Goal: Information Seeking & Learning: Check status

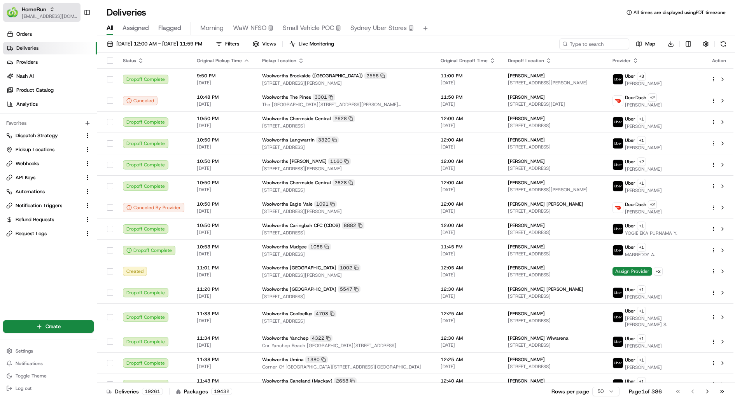
click at [28, 18] on span "[EMAIL_ADDRESS][DOMAIN_NAME]" at bounding box center [50, 16] width 56 height 6
type input "cava"
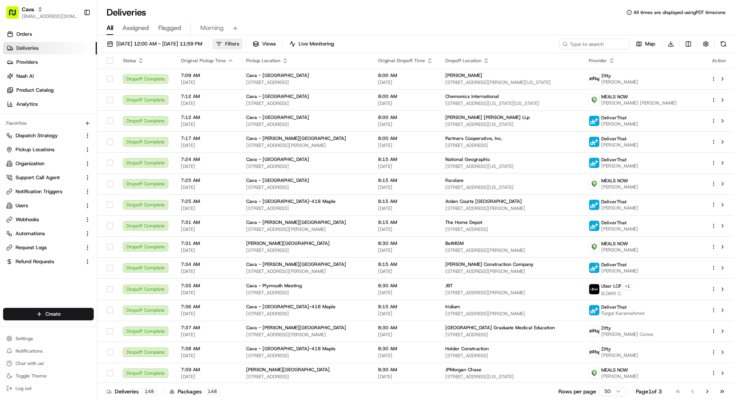
click at [243, 46] on button "Filters" at bounding box center [227, 43] width 30 height 11
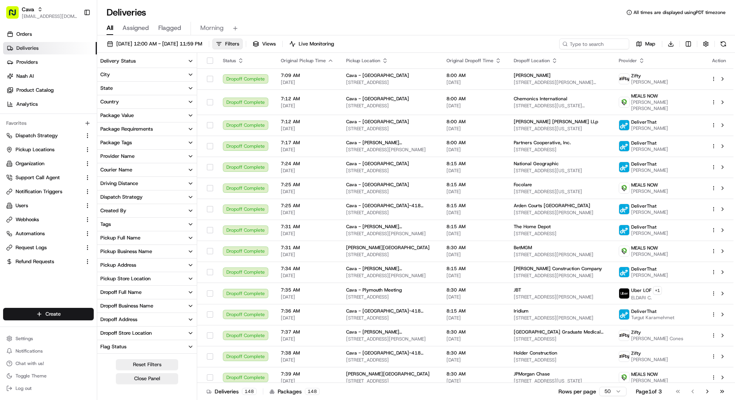
scroll to position [51, 0]
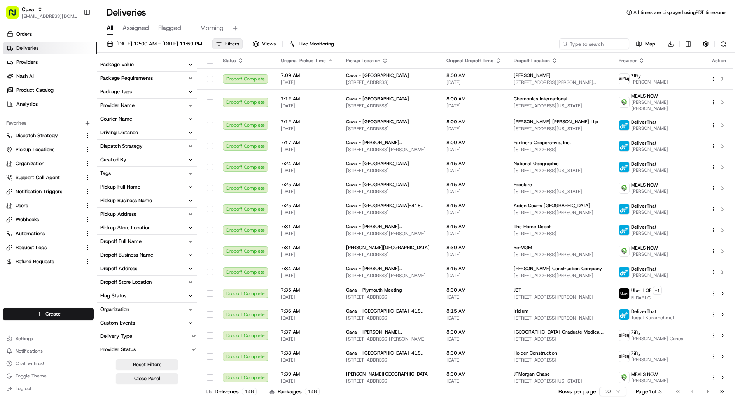
click at [135, 283] on div "Dropoff Store Location" at bounding box center [125, 282] width 51 height 7
click at [144, 267] on button "Dropoff Address" at bounding box center [147, 268] width 100 height 13
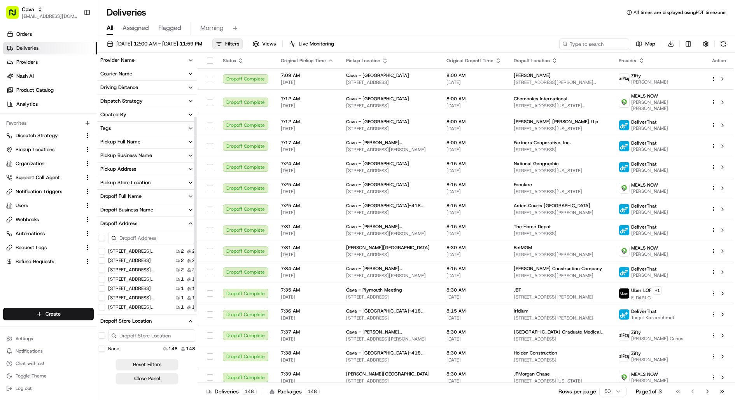
scroll to position [100, 0]
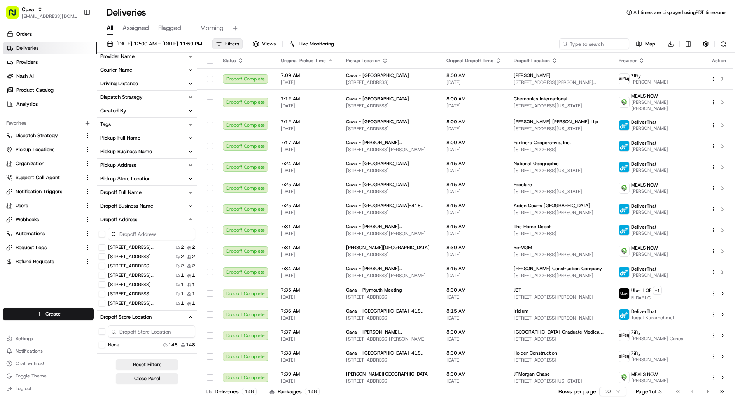
click at [148, 205] on div "Dropoff Business Name" at bounding box center [126, 206] width 53 height 7
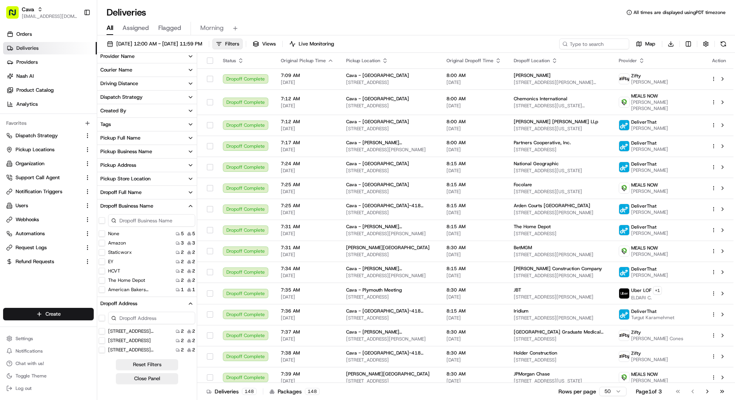
click at [140, 223] on input at bounding box center [151, 220] width 87 height 12
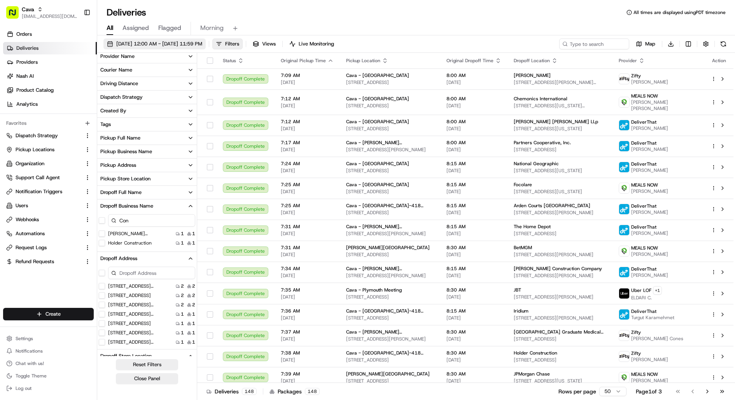
type input "Con"
click at [160, 43] on span "08/19/2025 12:00 AM - 08/19/2025 11:59 PM" at bounding box center [159, 43] width 86 height 7
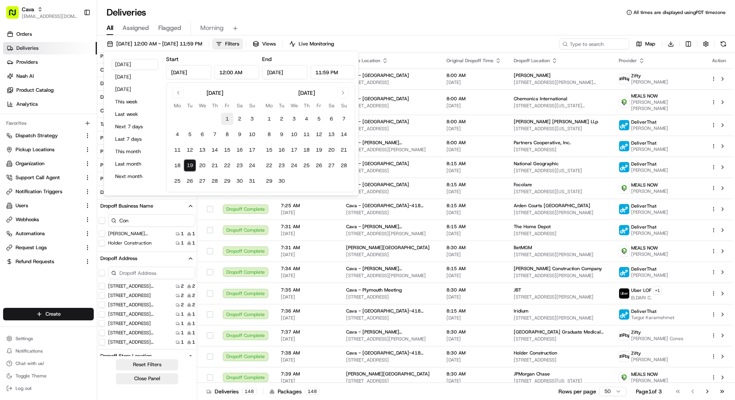
click at [224, 122] on button "1" at bounding box center [227, 119] width 12 height 12
type input "Aug 1, 2025"
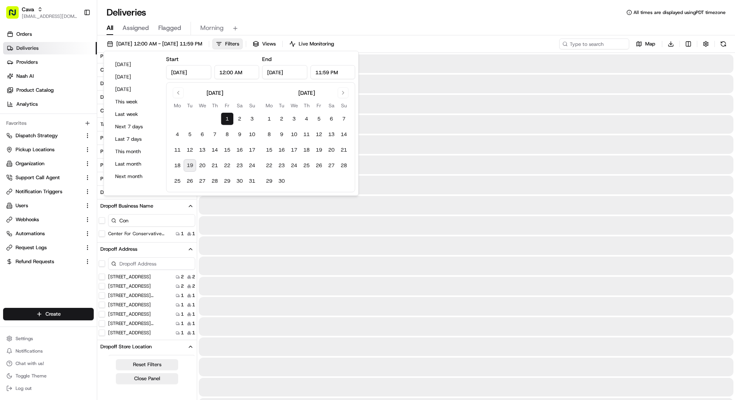
click at [192, 165] on button "19" at bounding box center [190, 165] width 12 height 12
type input "Aug 19, 2025"
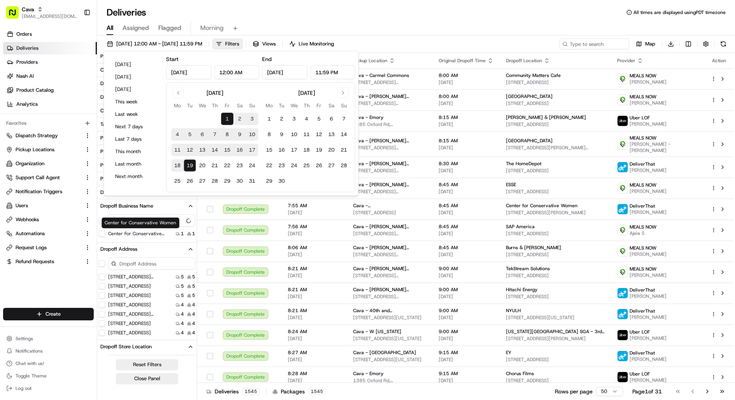
click at [153, 219] on div "Center for Conservative Women Center for Conservative Women" at bounding box center [140, 222] width 78 height 11
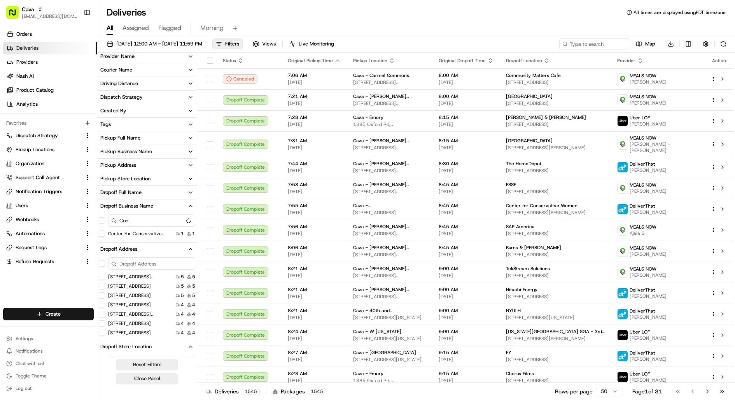
click at [158, 217] on input "Con" at bounding box center [151, 220] width 87 height 12
type input "Conquest"
click at [168, 40] on button "08/01/2025 12:00 AM - 08/19/2025 11:59 PM" at bounding box center [154, 43] width 102 height 11
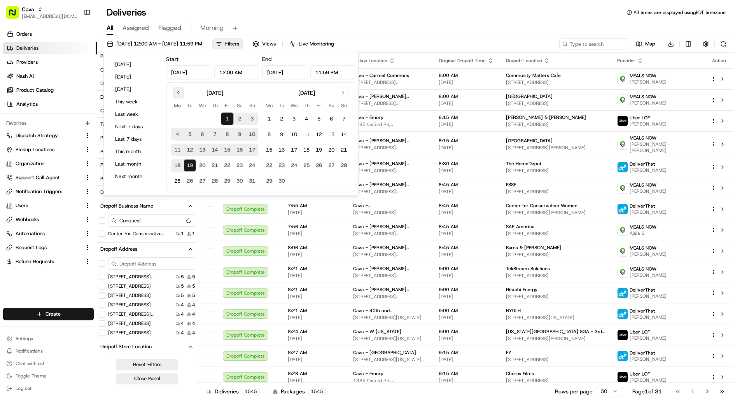
click at [180, 91] on button "Go to previous month" at bounding box center [178, 92] width 11 height 11
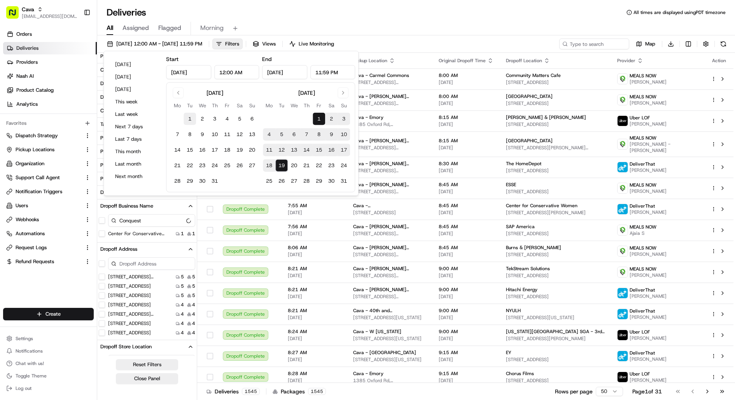
click at [191, 119] on button "1" at bounding box center [190, 119] width 12 height 12
type input "Jul 1, 2025"
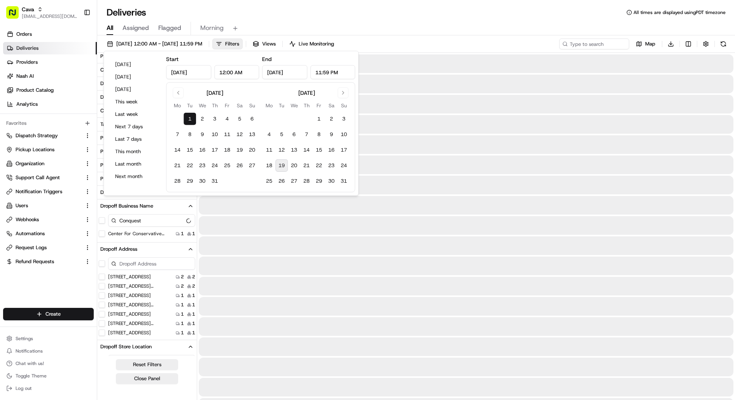
click at [281, 167] on button "19" at bounding box center [281, 165] width 12 height 12
type input "Aug 19, 2025"
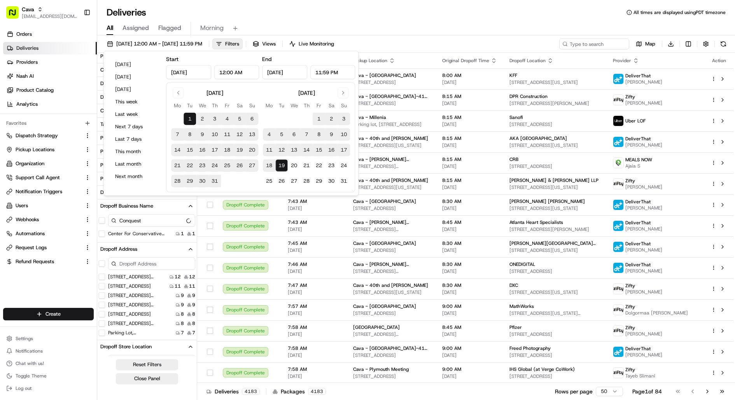
click at [283, 151] on button "12" at bounding box center [281, 150] width 12 height 12
type input "Aug 12, 2025"
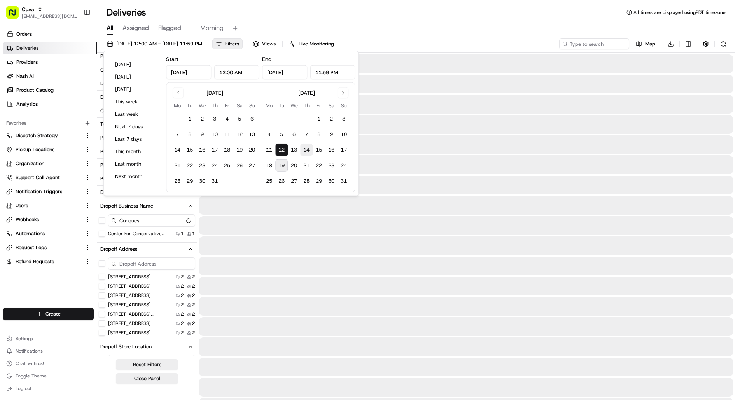
click at [311, 151] on button "14" at bounding box center [306, 150] width 12 height 12
type input "Aug 14, 2025"
click at [452, 34] on div "All Assigned Flagged Morning" at bounding box center [416, 29] width 638 height 14
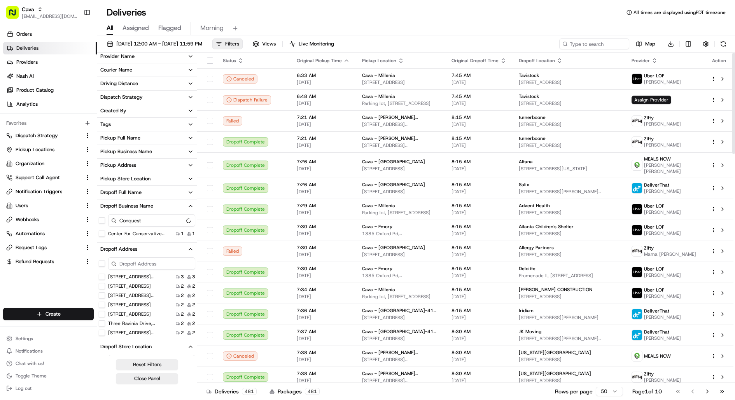
click at [239, 43] on span "Filters" at bounding box center [232, 43] width 14 height 7
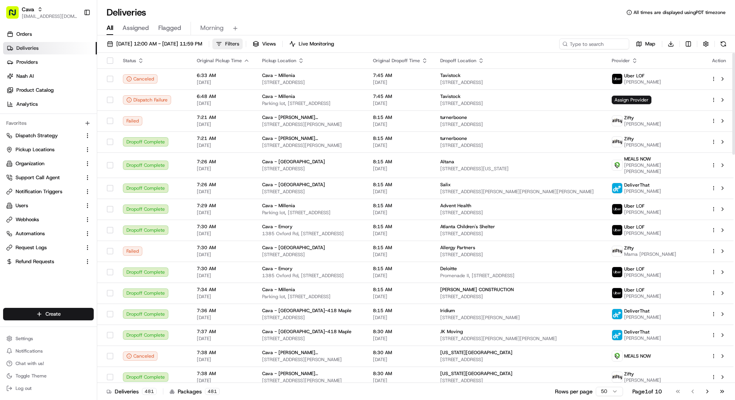
click at [239, 45] on span "Filters" at bounding box center [232, 43] width 14 height 7
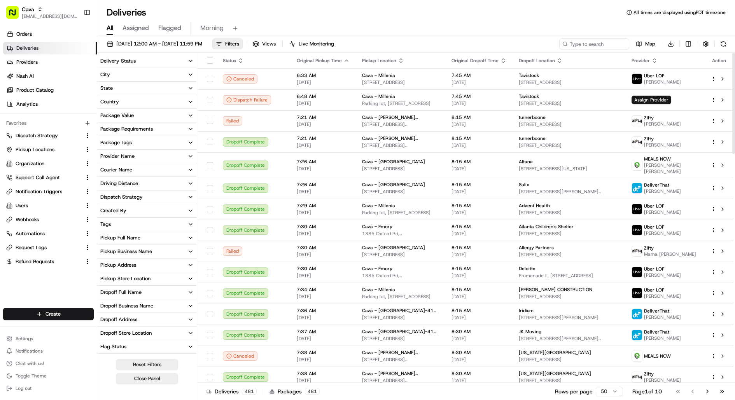
click at [164, 61] on button "Delivery Status" at bounding box center [147, 60] width 100 height 13
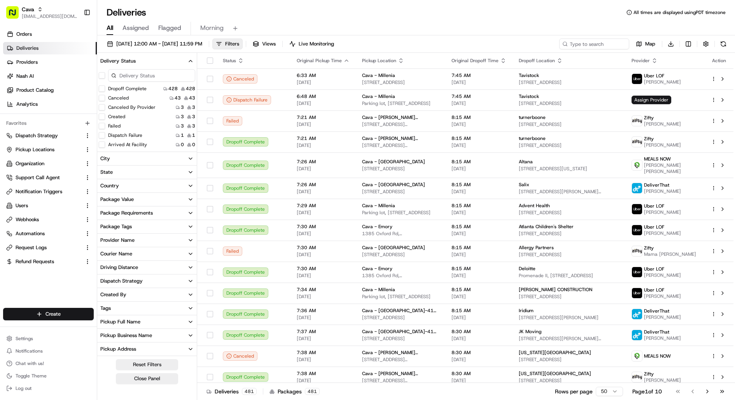
click at [164, 55] on button "Delivery Status" at bounding box center [147, 60] width 100 height 13
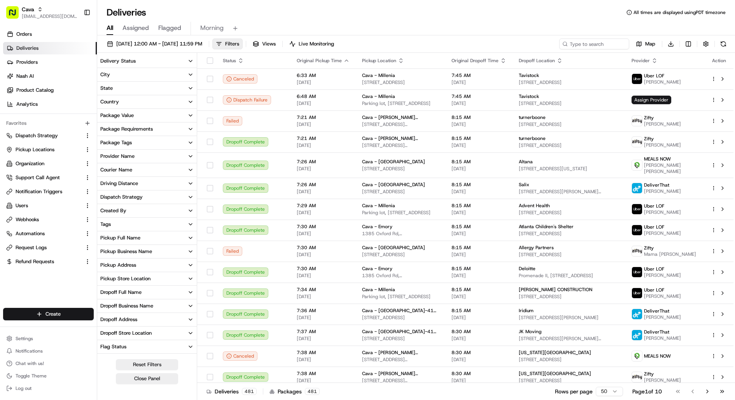
click at [166, 60] on button "Delivery Status" at bounding box center [147, 60] width 100 height 13
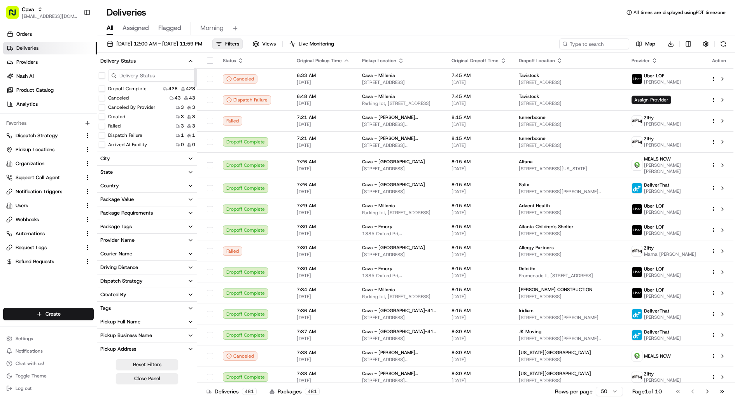
click at [164, 61] on button "Delivery Status" at bounding box center [147, 60] width 100 height 13
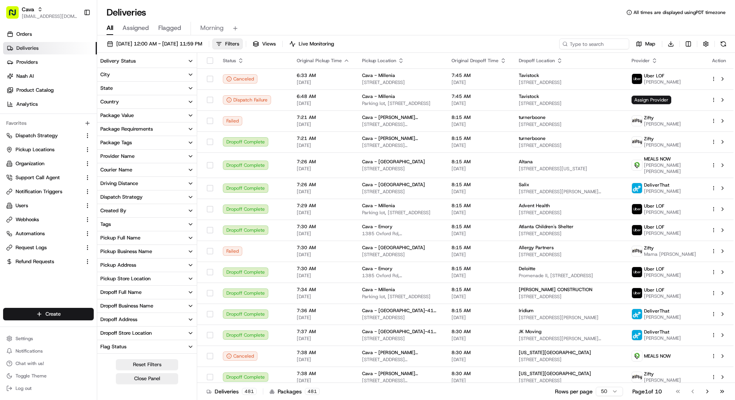
click at [145, 157] on button "Provider Name" at bounding box center [147, 156] width 100 height 13
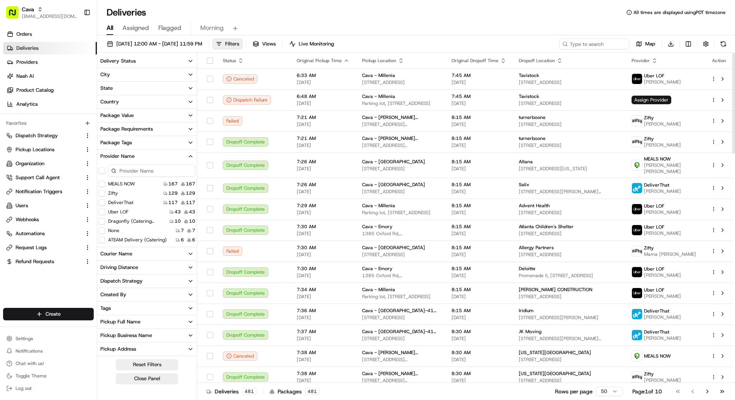
click at [157, 173] on input at bounding box center [151, 170] width 87 height 12
click at [122, 213] on label "Uber LOF" at bounding box center [118, 212] width 20 height 6
click at [105, 213] on LOF "Uber LOF" at bounding box center [102, 212] width 6 height 6
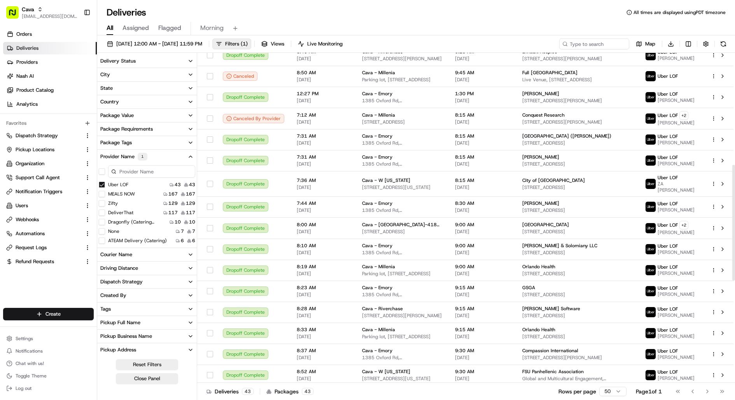
scroll to position [317, 0]
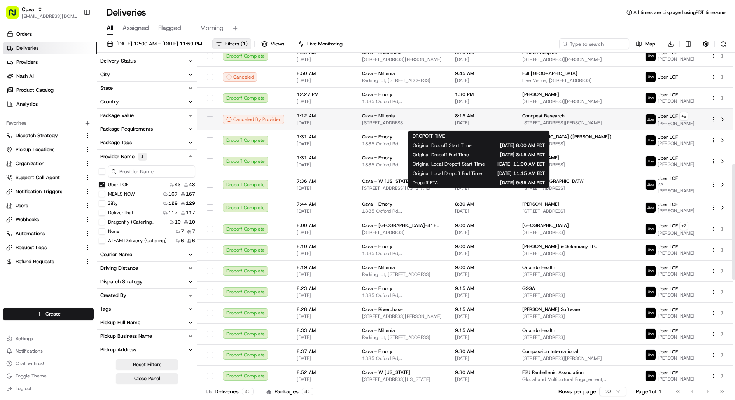
click at [495, 119] on span "8:15 AM" at bounding box center [482, 116] width 55 height 6
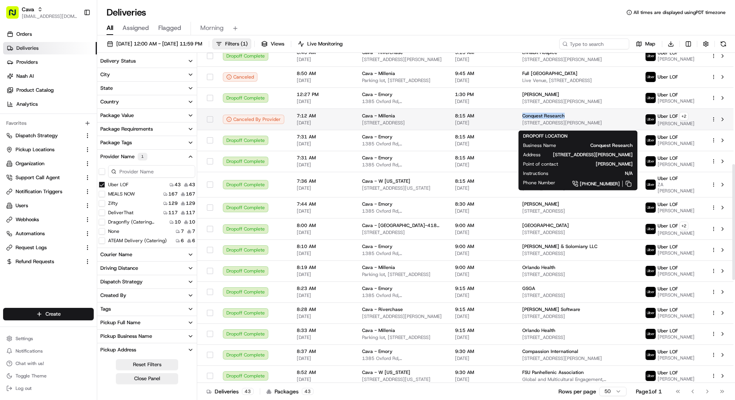
drag, startPoint x: 571, startPoint y: 119, endPoint x: 522, endPoint y: 119, distance: 49.4
click at [522, 119] on div "Conquest Research" at bounding box center [577, 116] width 110 height 6
copy span "Conquest Research"
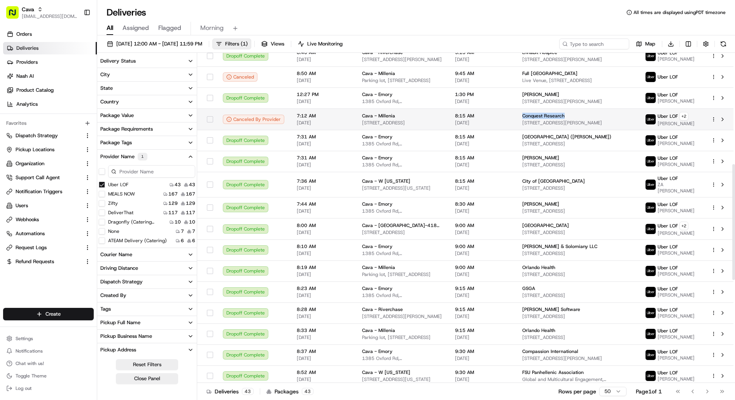
drag, startPoint x: 613, startPoint y: 126, endPoint x: 518, endPoint y: 126, distance: 94.9
click at [518, 126] on td "Conquest Research 2233 Lee Rd, Winter Park, FL 32789, US" at bounding box center [577, 118] width 123 height 21
copy span "[STREET_ADDRESS][PERSON_NAME]"
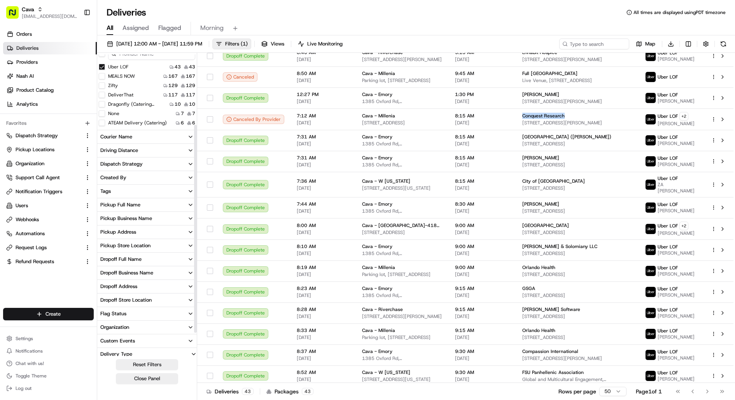
scroll to position [136, 0]
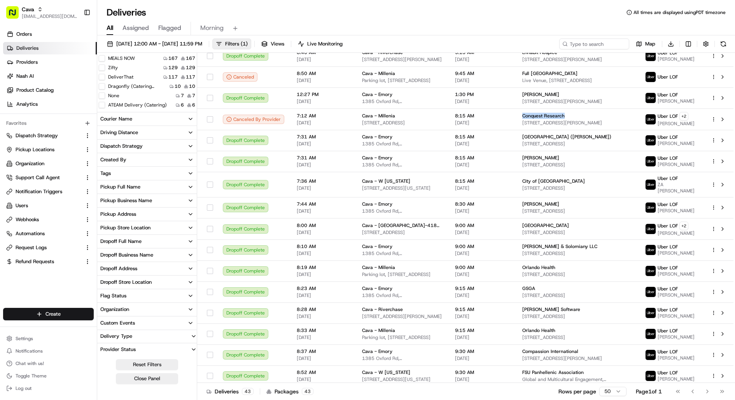
click at [152, 266] on button "Dropoff Address" at bounding box center [147, 268] width 100 height 13
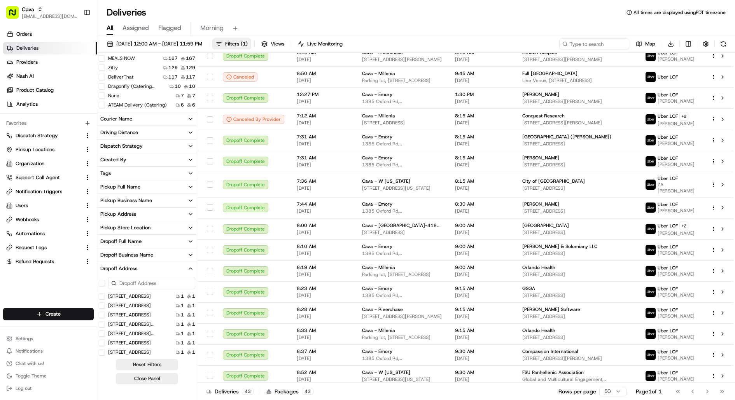
click at [146, 284] on input at bounding box center [151, 283] width 87 height 12
paste input "[STREET_ADDRESS][PERSON_NAME]"
type input "[STREET_ADDRESS][PERSON_NAME]"
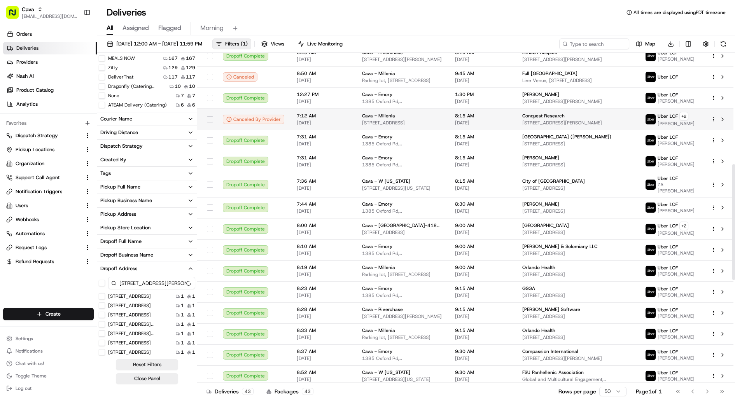
click at [330, 126] on span "[DATE]" at bounding box center [323, 123] width 53 height 6
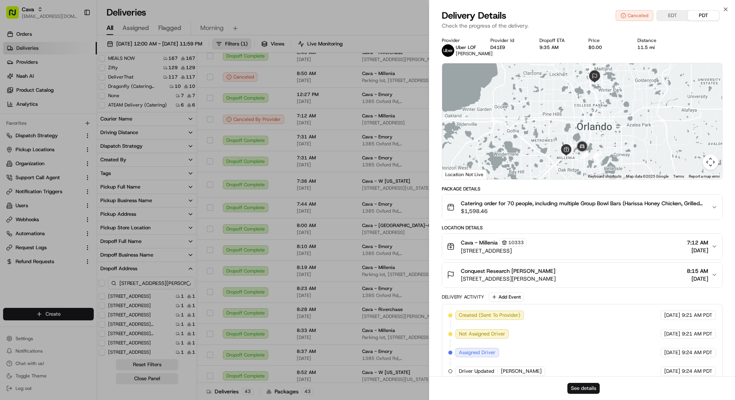
click at [588, 391] on button "See details" at bounding box center [583, 388] width 32 height 11
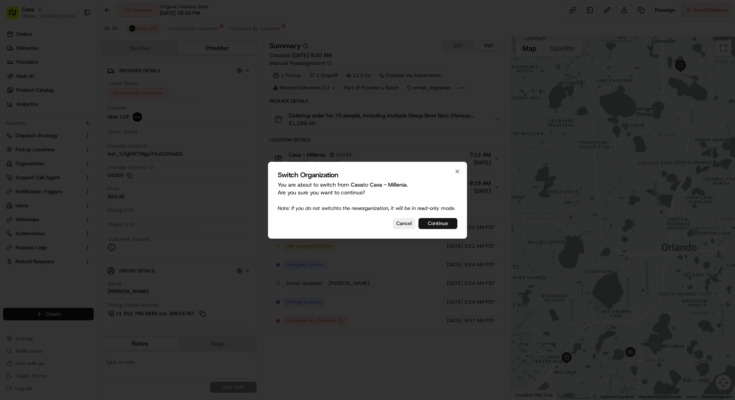
click at [445, 226] on button "Continue" at bounding box center [437, 223] width 39 height 11
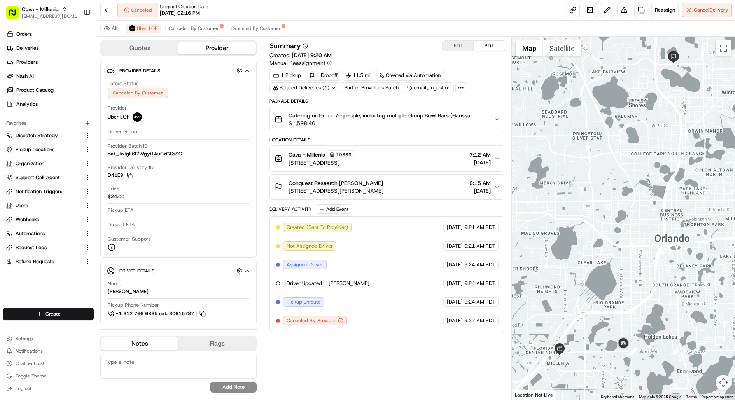
drag, startPoint x: 295, startPoint y: 307, endPoint x: 268, endPoint y: 296, distance: 29.2
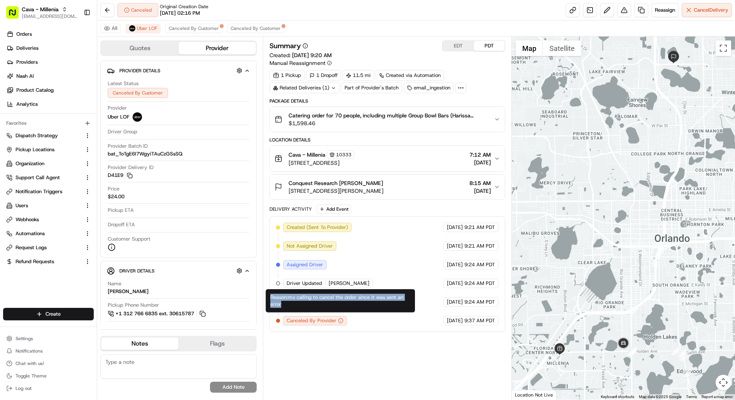
drag, startPoint x: 312, startPoint y: 310, endPoint x: 270, endPoint y: 299, distance: 43.0
click at [270, 299] on div "Reason: mx calling to cancel the order since it was sent an error Reason: mx ca…" at bounding box center [340, 300] width 149 height 23
